Goal: Task Accomplishment & Management: Manage account settings

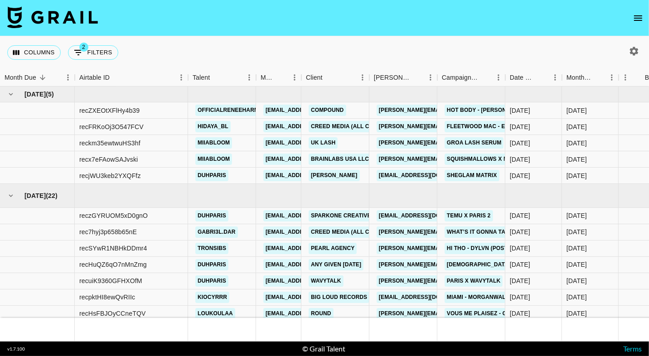
click at [283, 38] on div "Columns 2 Filters + Booking" at bounding box center [324, 52] width 649 height 33
click at [636, 17] on icon "open drawer" at bounding box center [638, 18] width 11 height 11
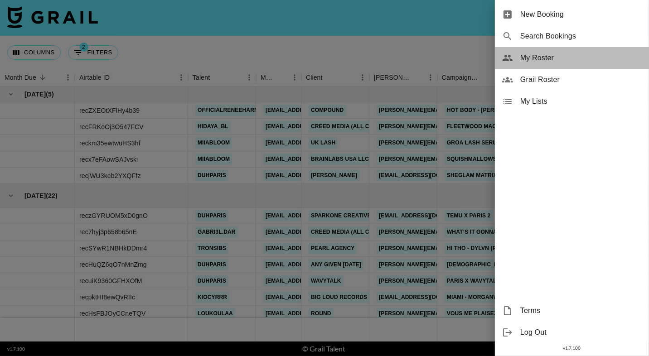
click at [565, 58] on span "My Roster" at bounding box center [580, 58] width 121 height 11
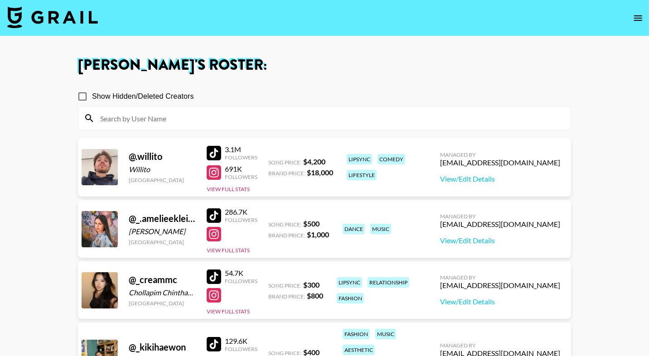
click at [233, 124] on input at bounding box center [330, 118] width 470 height 15
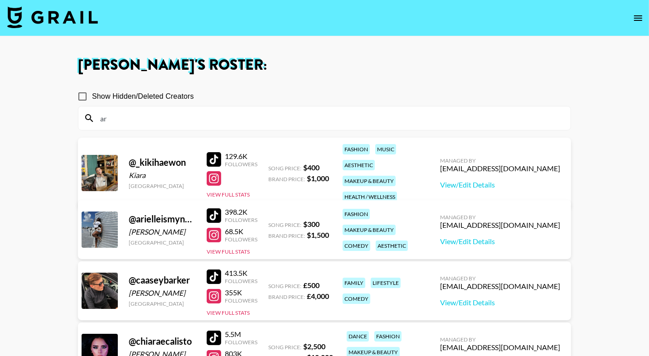
type input "ar"
click at [349, 68] on h1 "[PERSON_NAME] 's Roster:" at bounding box center [324, 65] width 493 height 15
click at [212, 237] on div at bounding box center [214, 235] width 15 height 15
click at [528, 237] on link "View/Edit Details" at bounding box center [500, 241] width 120 height 9
click at [122, 117] on input "ar" at bounding box center [330, 118] width 470 height 15
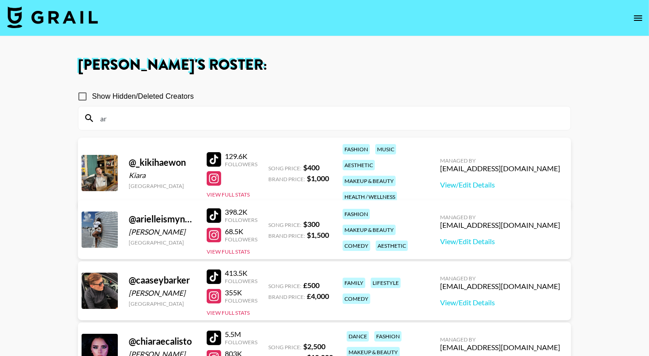
click at [122, 117] on input "ar" at bounding box center [330, 118] width 470 height 15
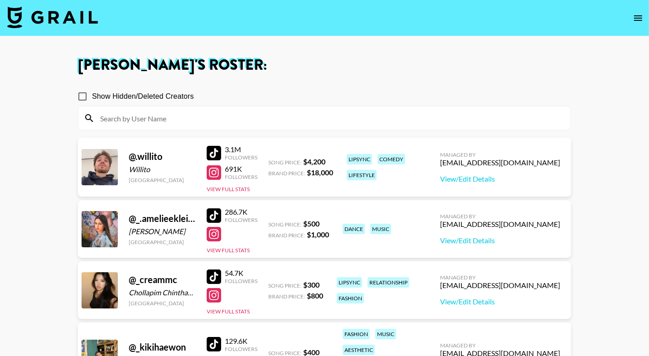
click at [77, 13] on img at bounding box center [52, 17] width 91 height 22
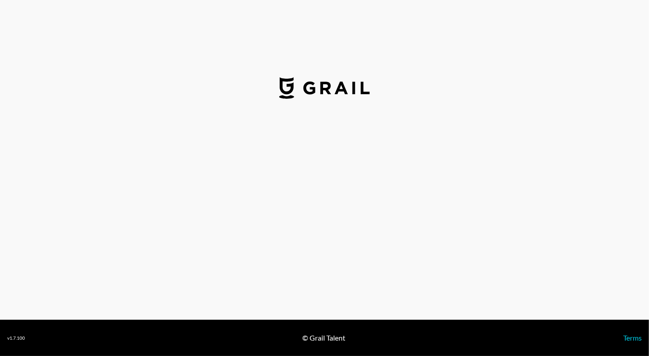
select select "USD"
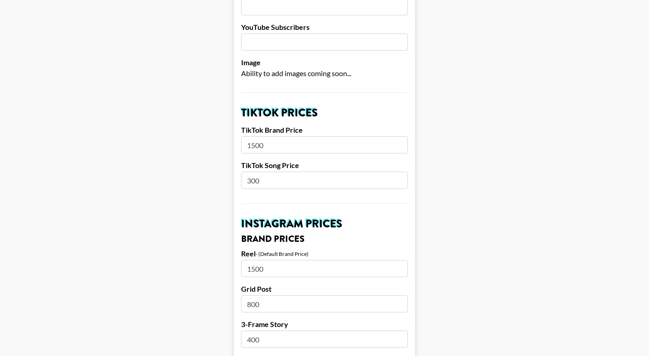
scroll to position [341, 0]
